Goal: Task Accomplishment & Management: Manage account settings

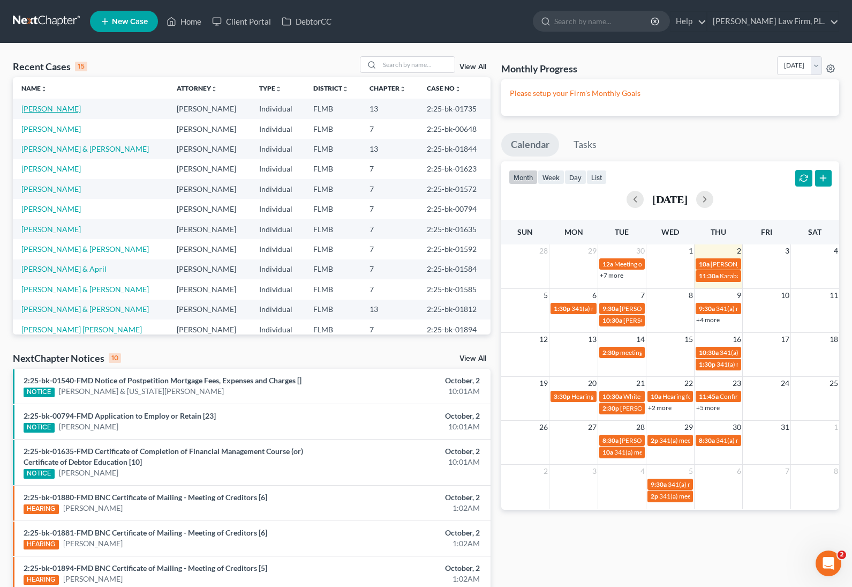
click at [39, 109] on link "[PERSON_NAME]" at bounding box center [50, 108] width 59 height 9
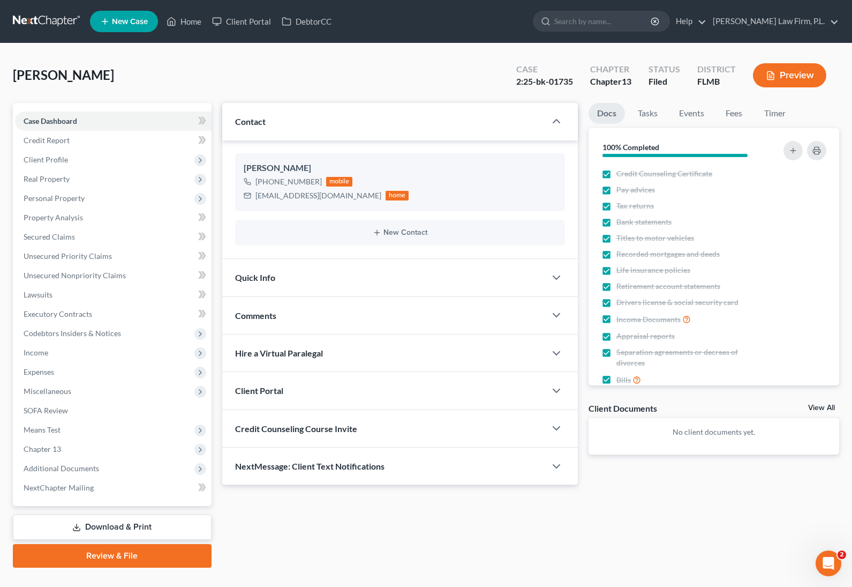
click at [351, 459] on div "NextMessage: Client Text Notifications" at bounding box center [384, 465] width 324 height 37
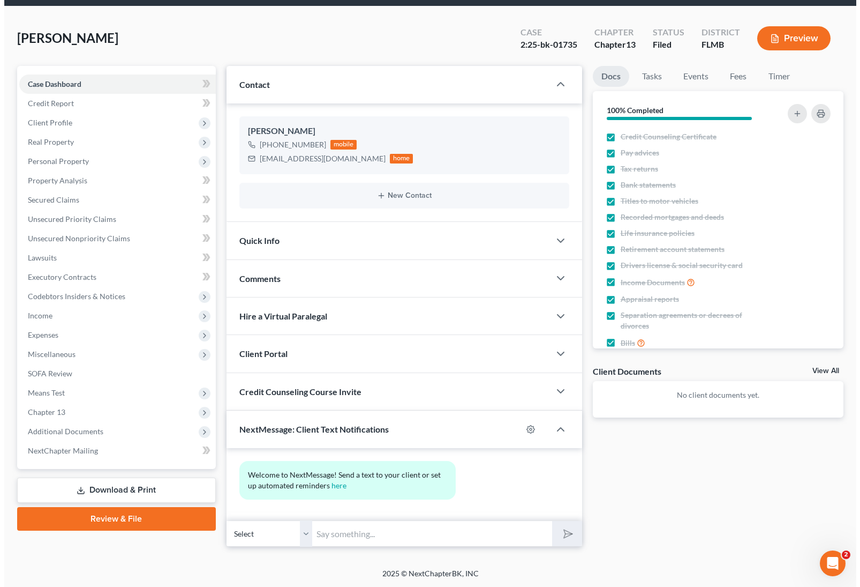
scroll to position [37, 0]
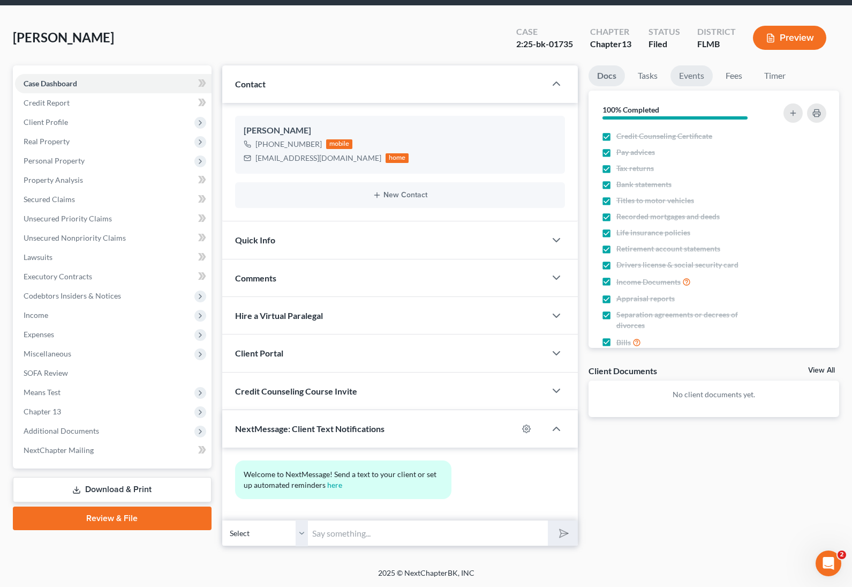
click at [693, 78] on link "Events" at bounding box center [692, 75] width 42 height 21
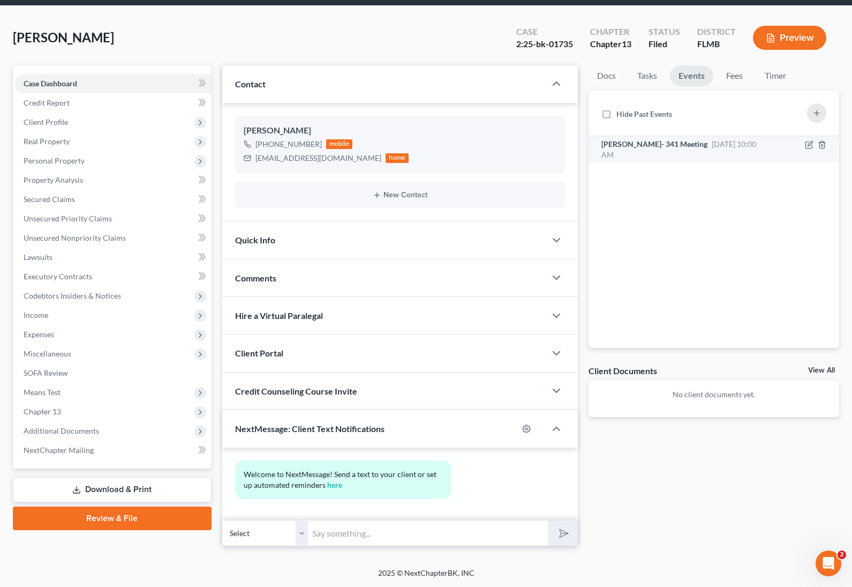
click at [706, 139] on span "[DATE] 10:00 AM" at bounding box center [679, 149] width 155 height 20
click at [667, 161] on div "Section 341(a) meeting to be held on [DATE] 10:00 AM. Zoom - [PERSON_NAME]: Mee…" at bounding box center [685, 176] width 166 height 32
click at [659, 142] on span "[PERSON_NAME]- 341 Meeting" at bounding box center [655, 143] width 106 height 9
click at [806, 144] on icon "button" at bounding box center [809, 145] width 6 height 6
select select "Days"
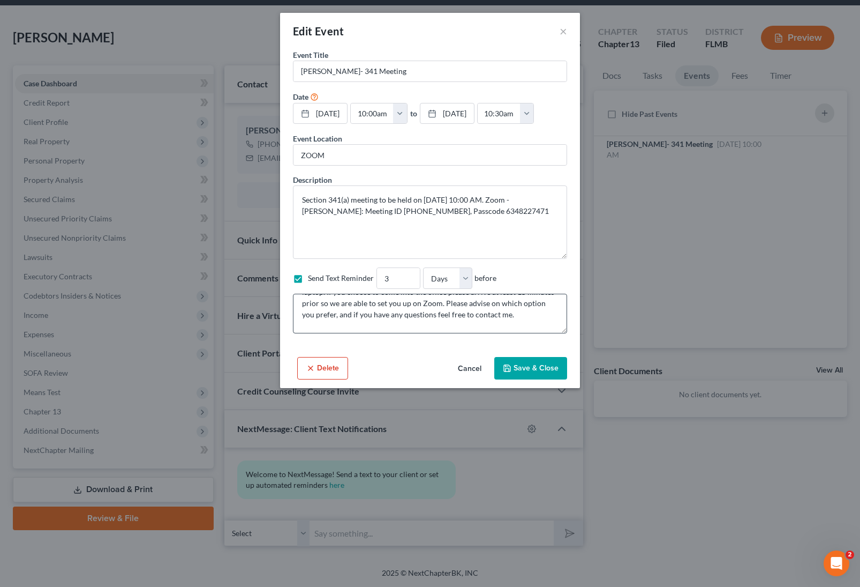
scroll to position [90, 0]
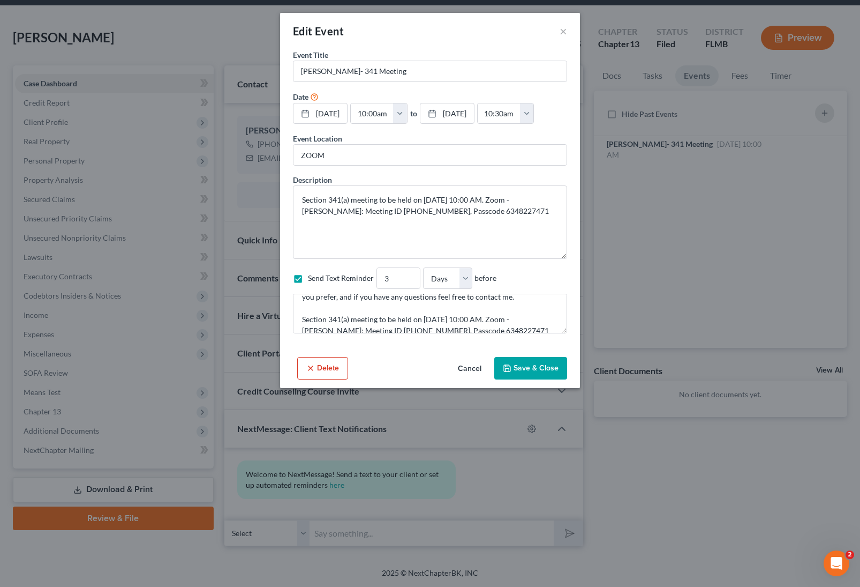
click at [553, 362] on button "Save & Close" at bounding box center [530, 368] width 73 height 22
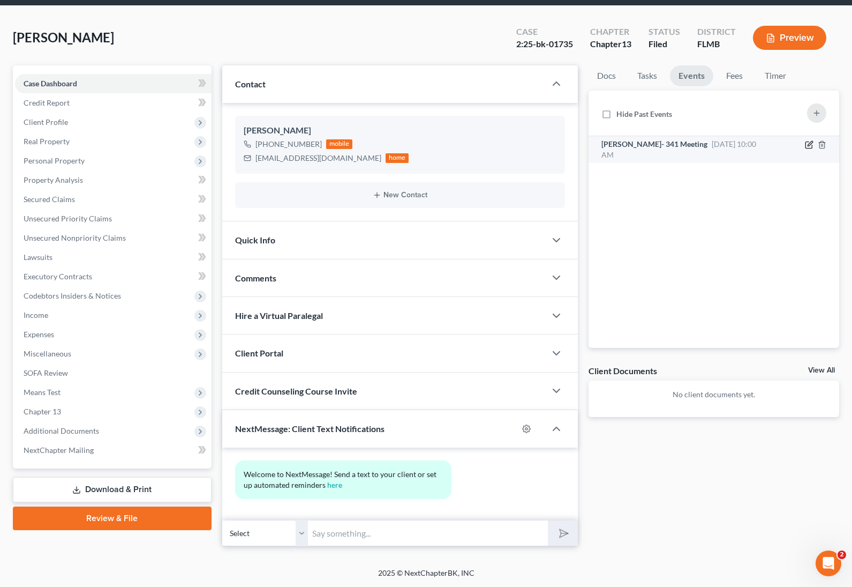
click at [805, 145] on icon "button" at bounding box center [809, 144] width 9 height 9
select select "Days"
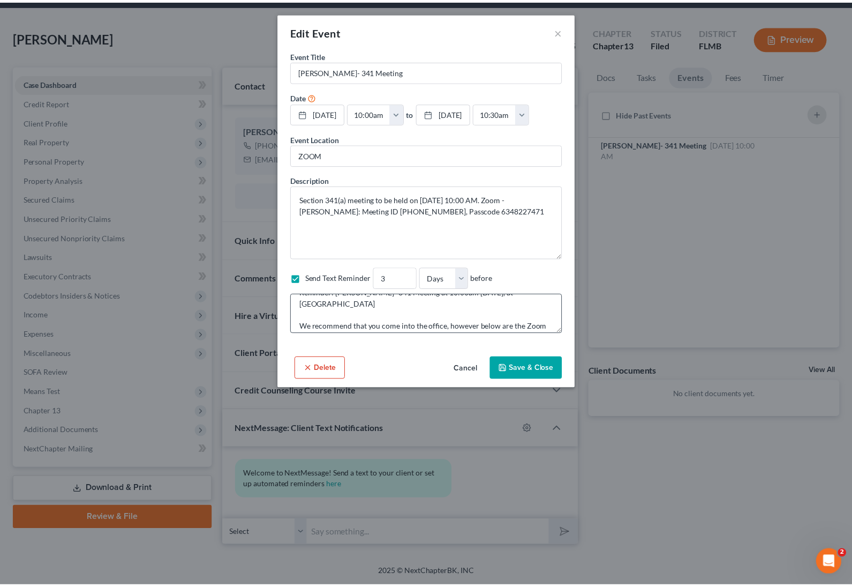
scroll to position [0, 0]
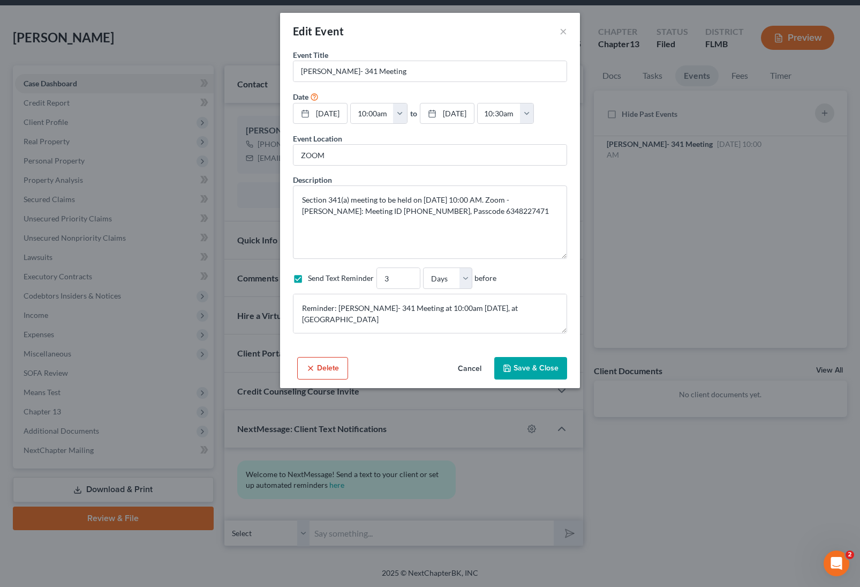
click at [540, 363] on button "Save & Close" at bounding box center [530, 368] width 73 height 22
